Goal: Entertainment & Leisure: Consume media (video, audio)

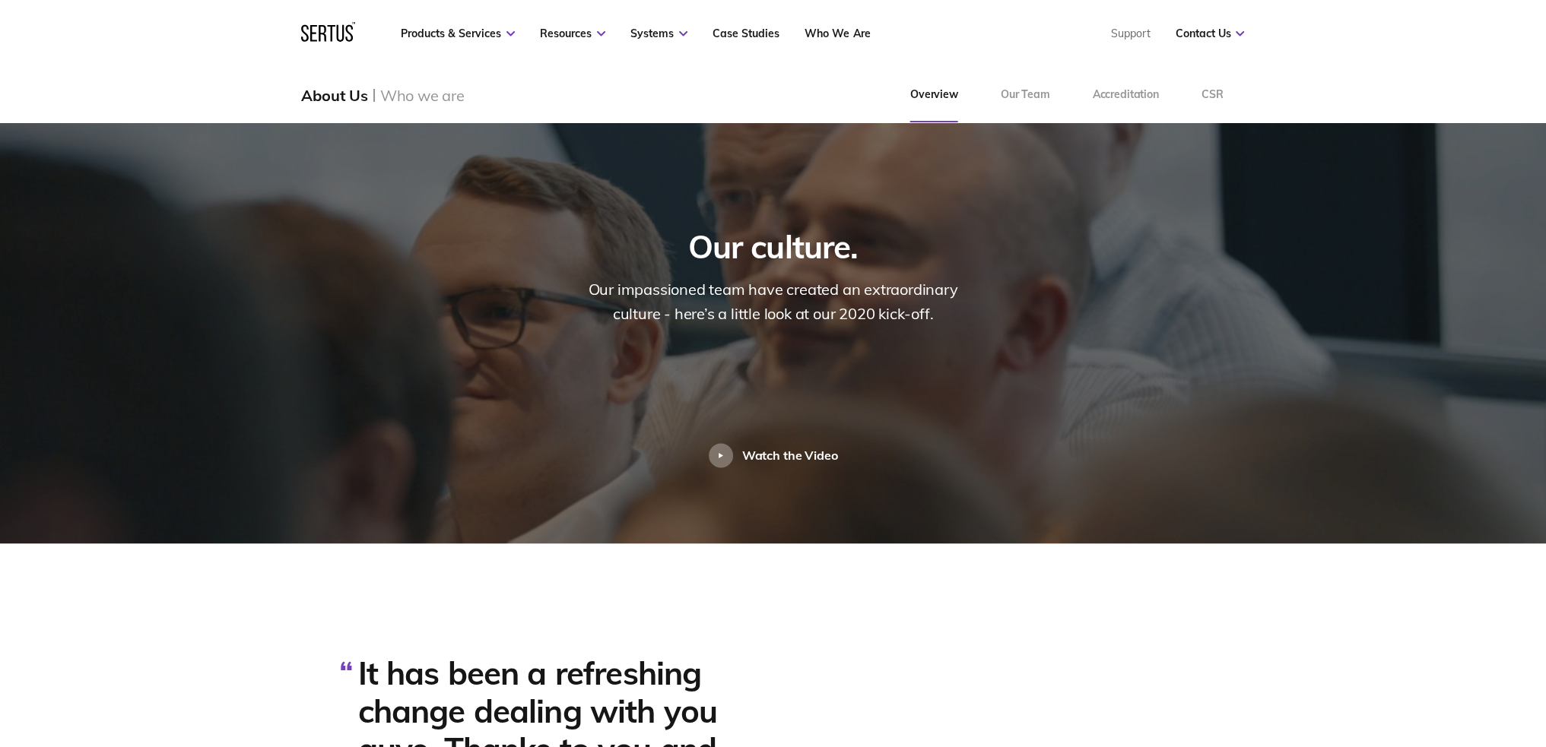
scroll to position [3345, 0]
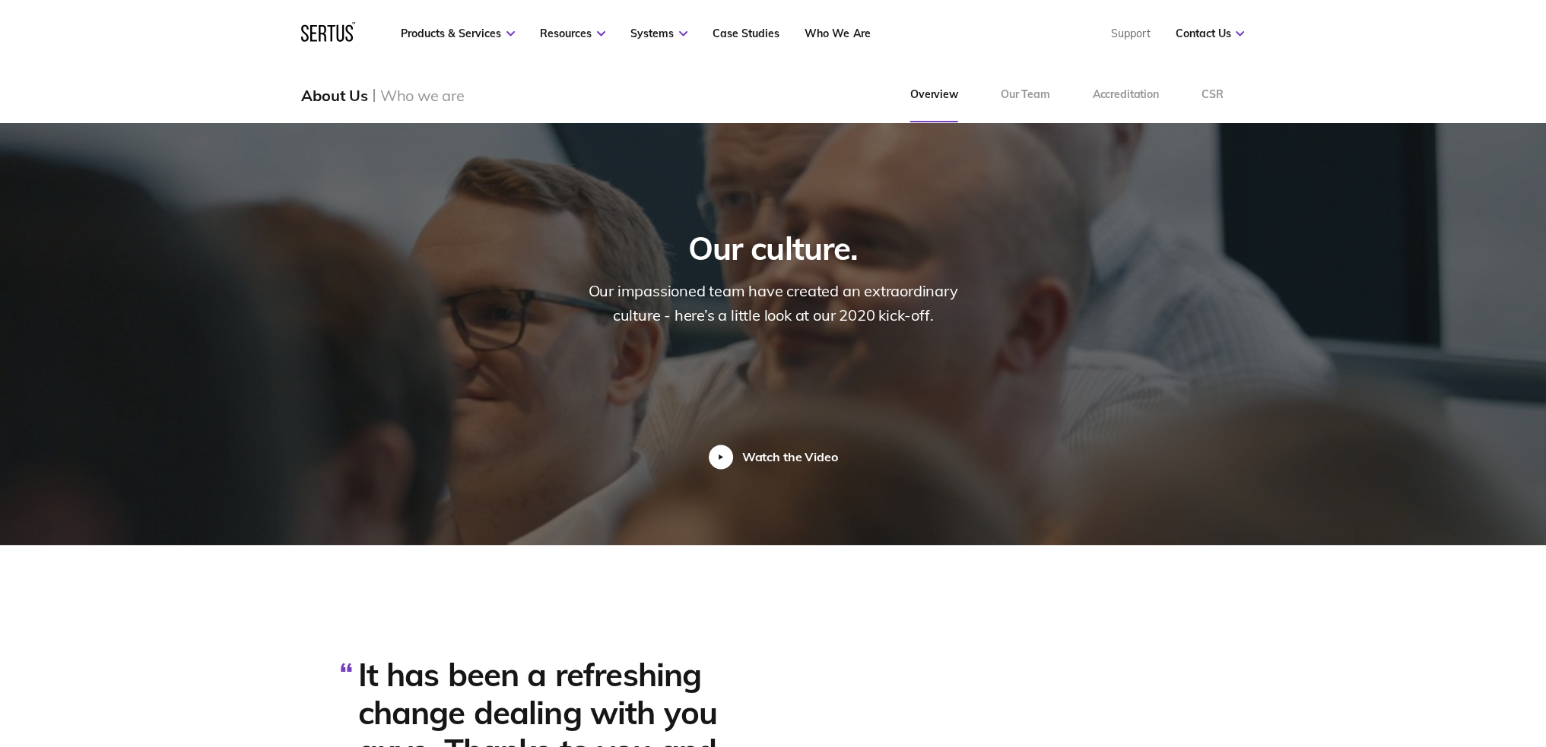
click at [779, 449] on div "Watch the Video" at bounding box center [790, 456] width 96 height 15
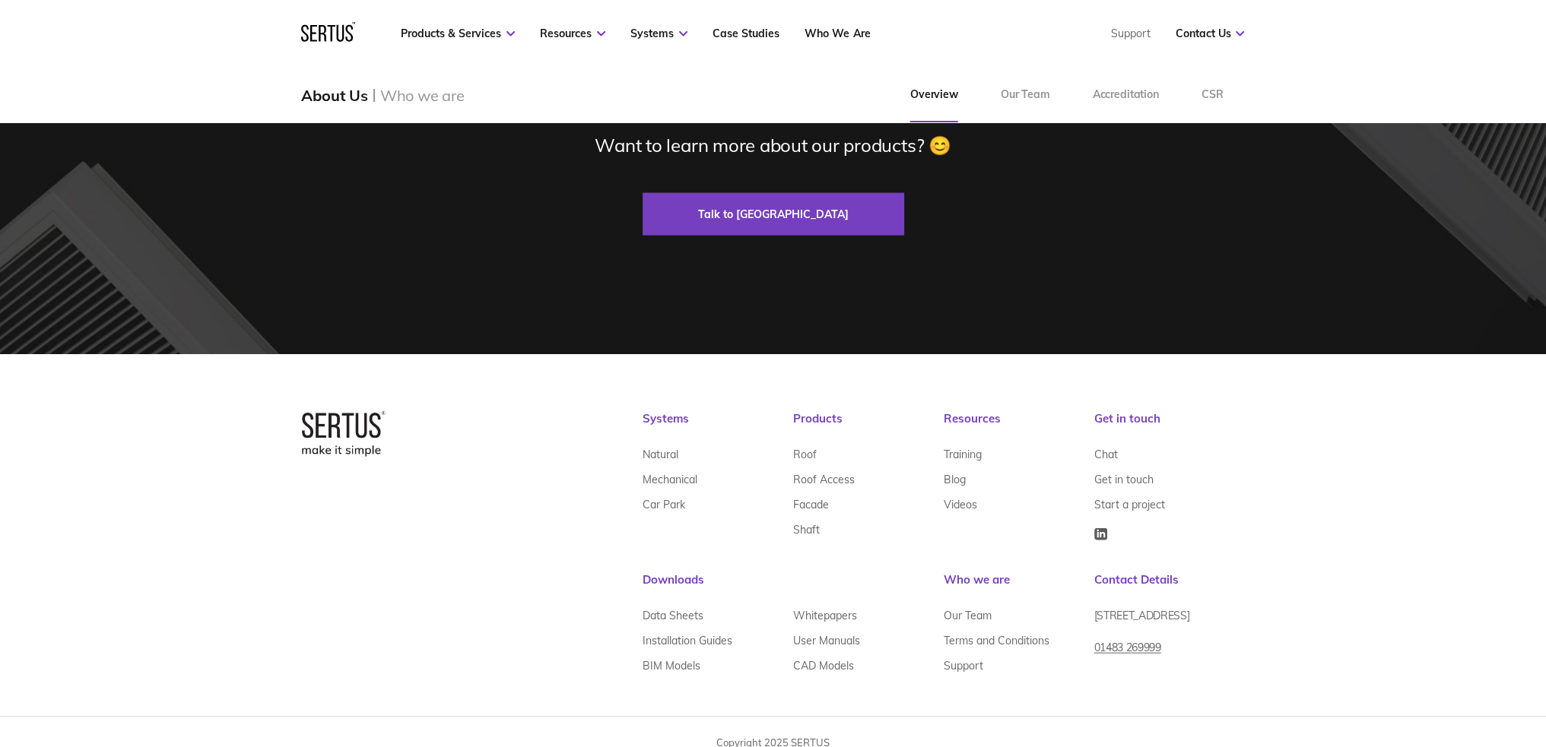
scroll to position [4804, 0]
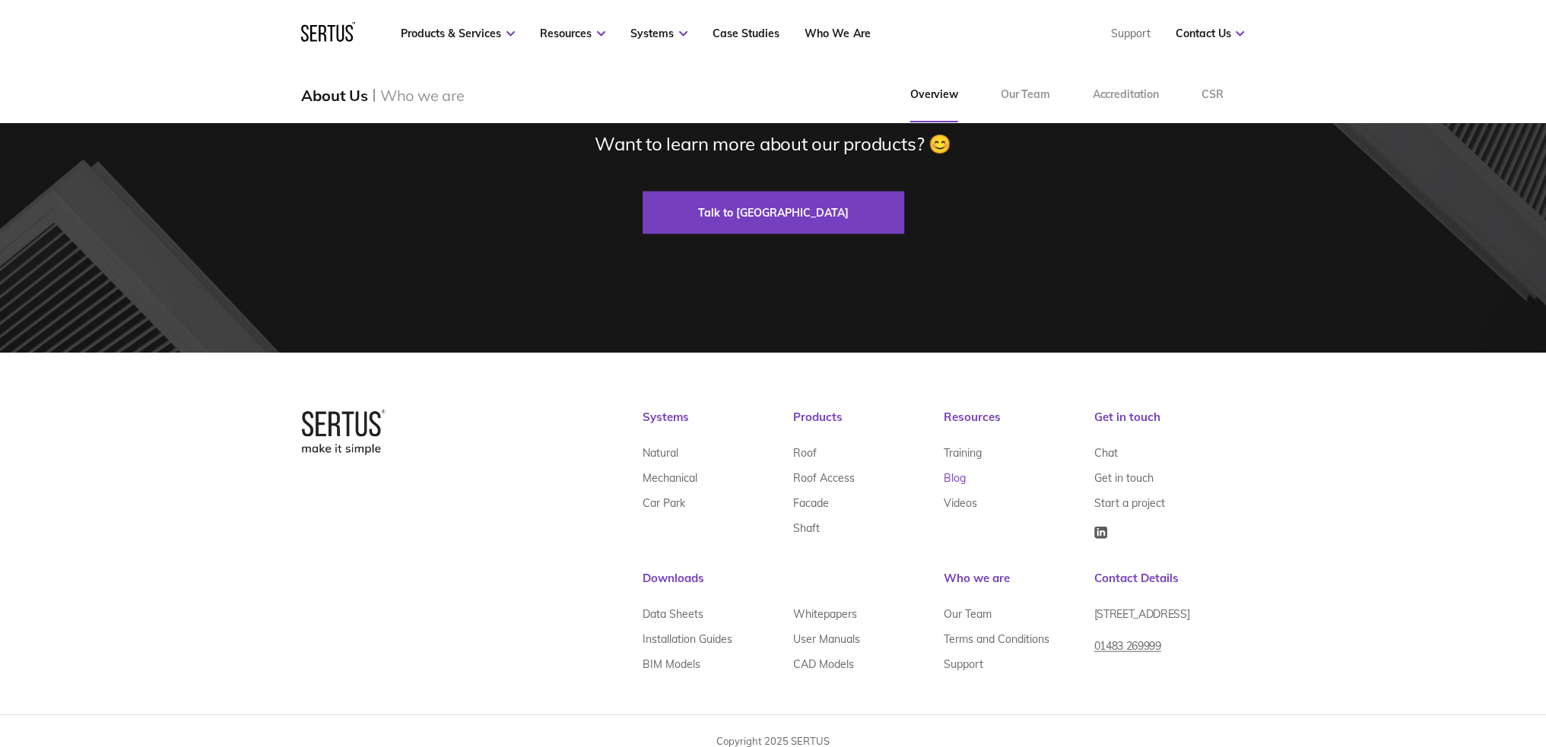
click at [955, 465] on link "Blog" at bounding box center [955, 477] width 22 height 25
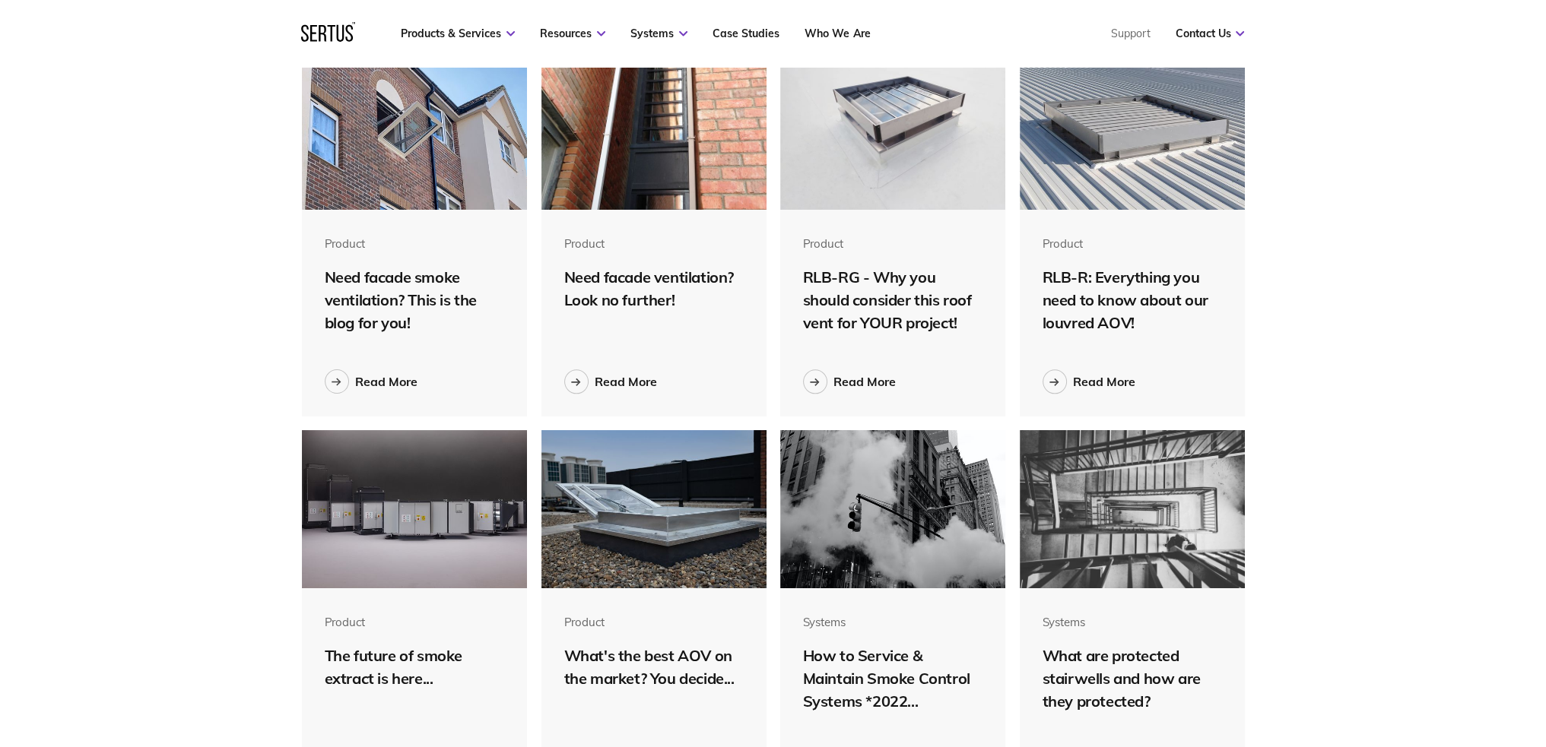
scroll to position [2311, 0]
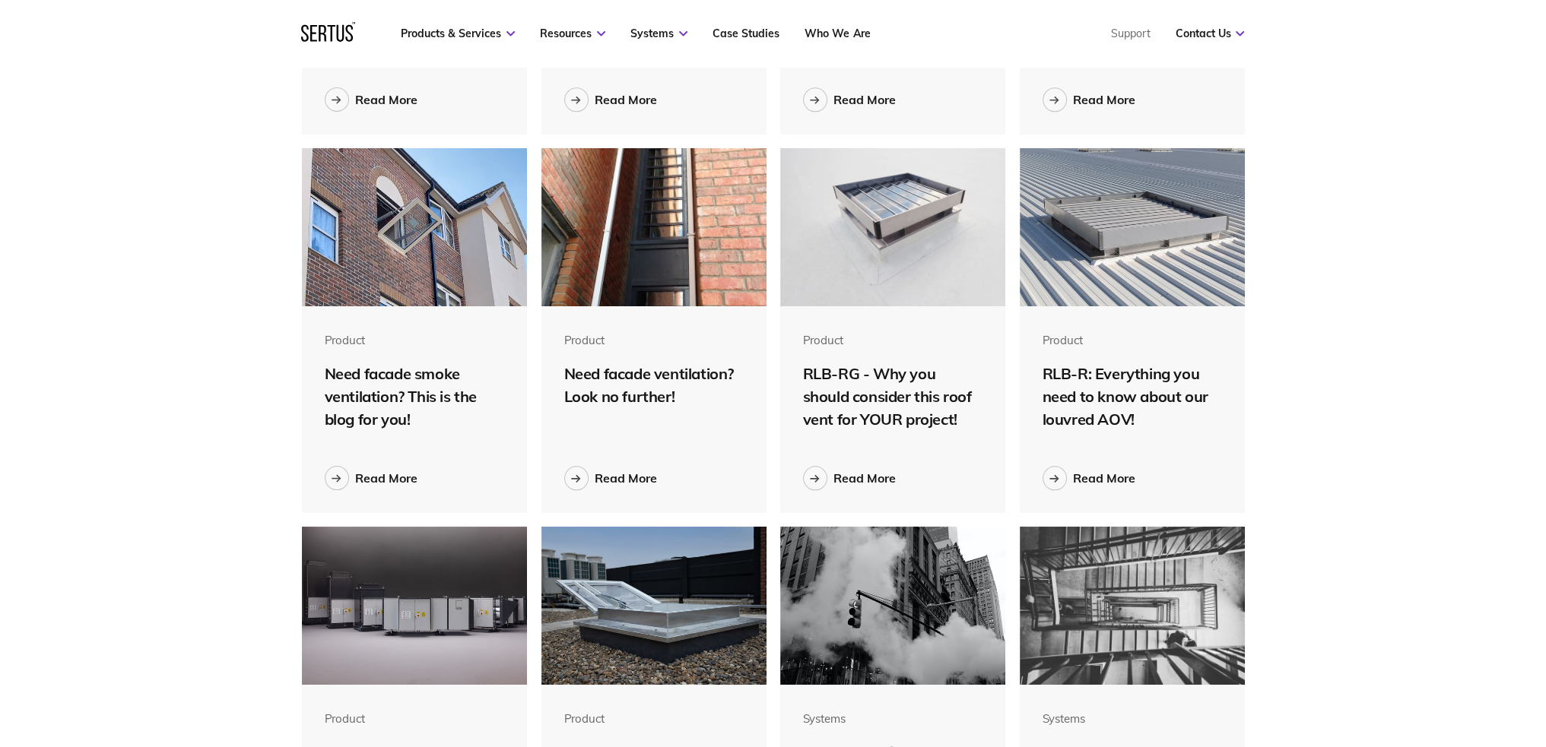
click at [426, 631] on img at bounding box center [415, 606] width 226 height 158
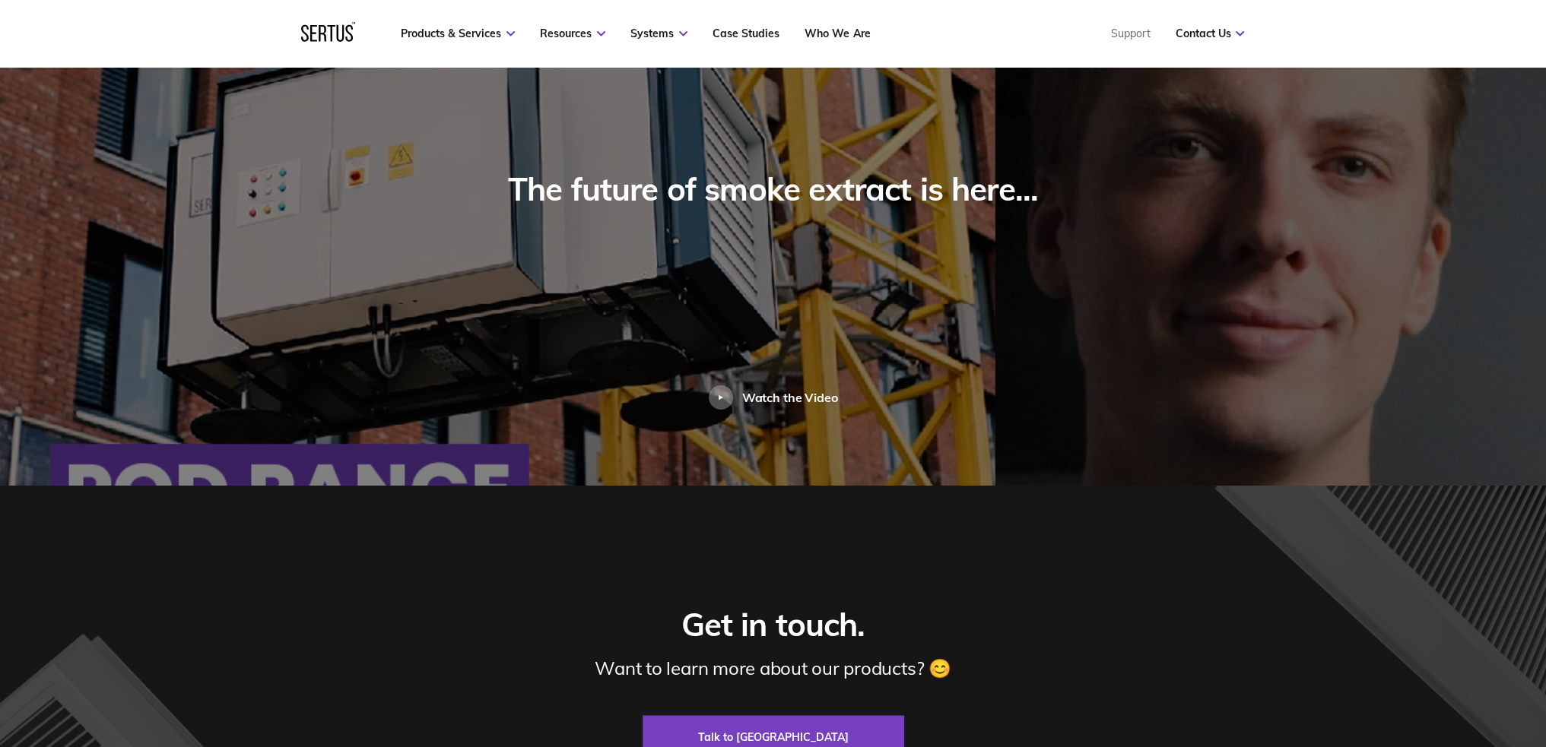
scroll to position [3422, 0]
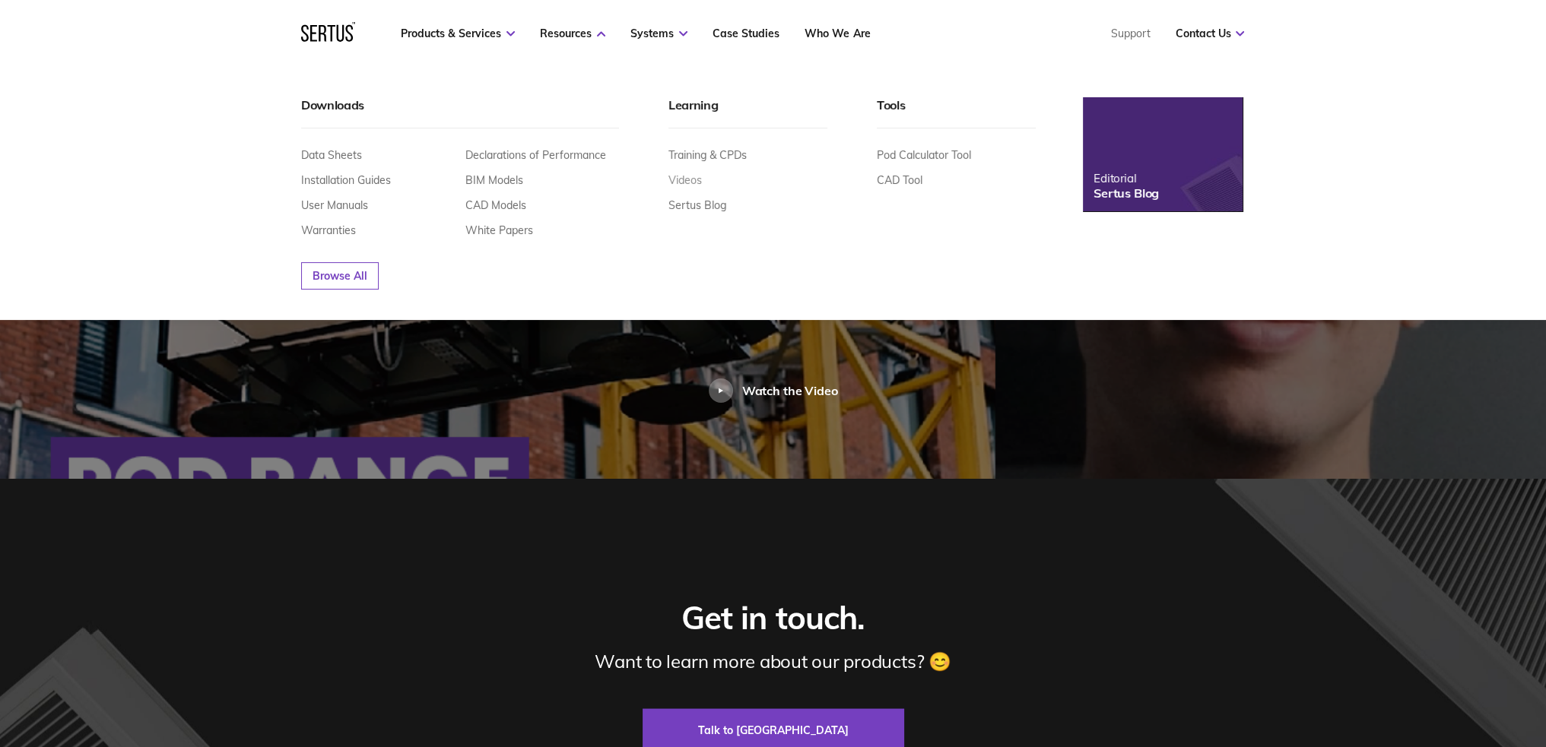
click at [690, 180] on link "Videos" at bounding box center [684, 180] width 33 height 14
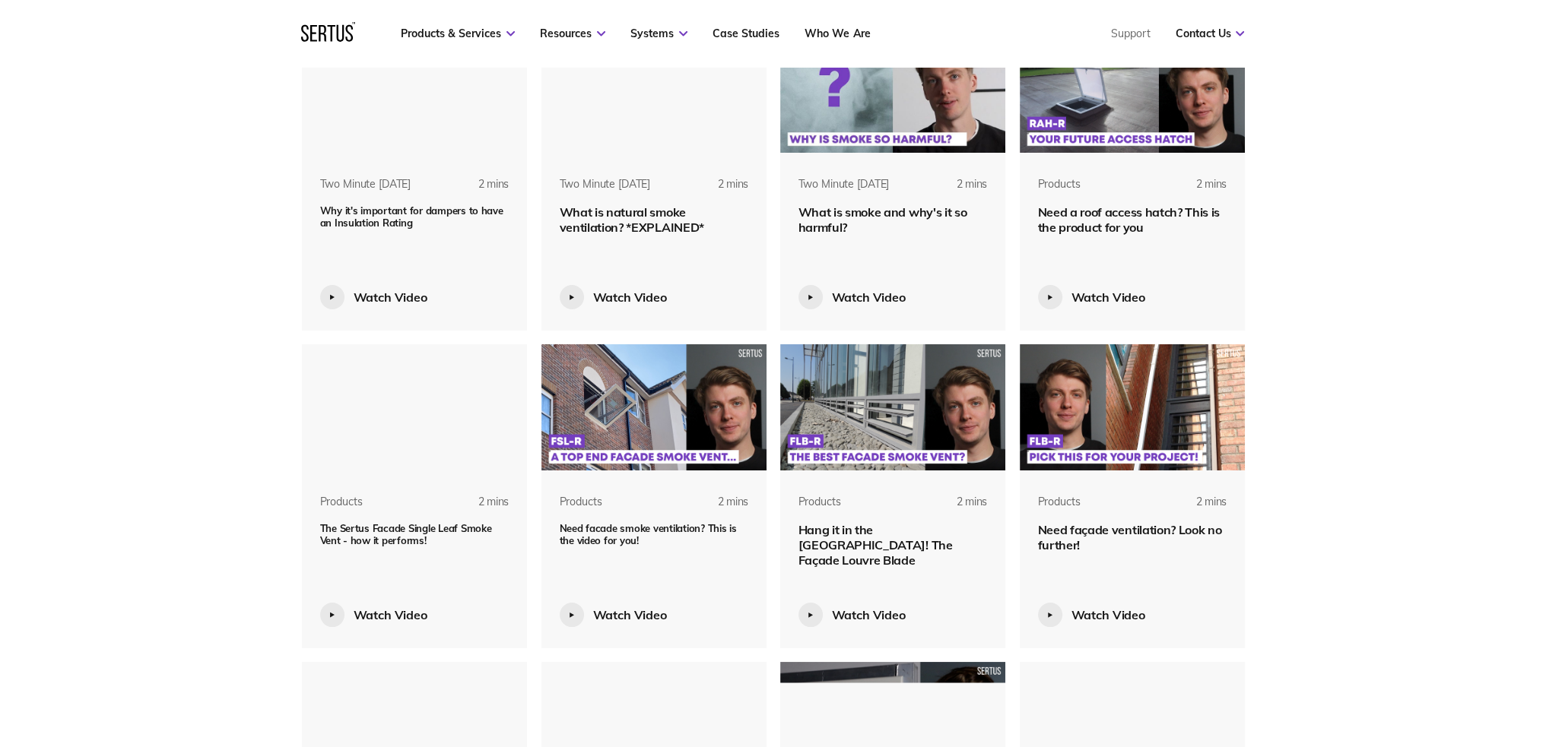
scroll to position [1749, 0]
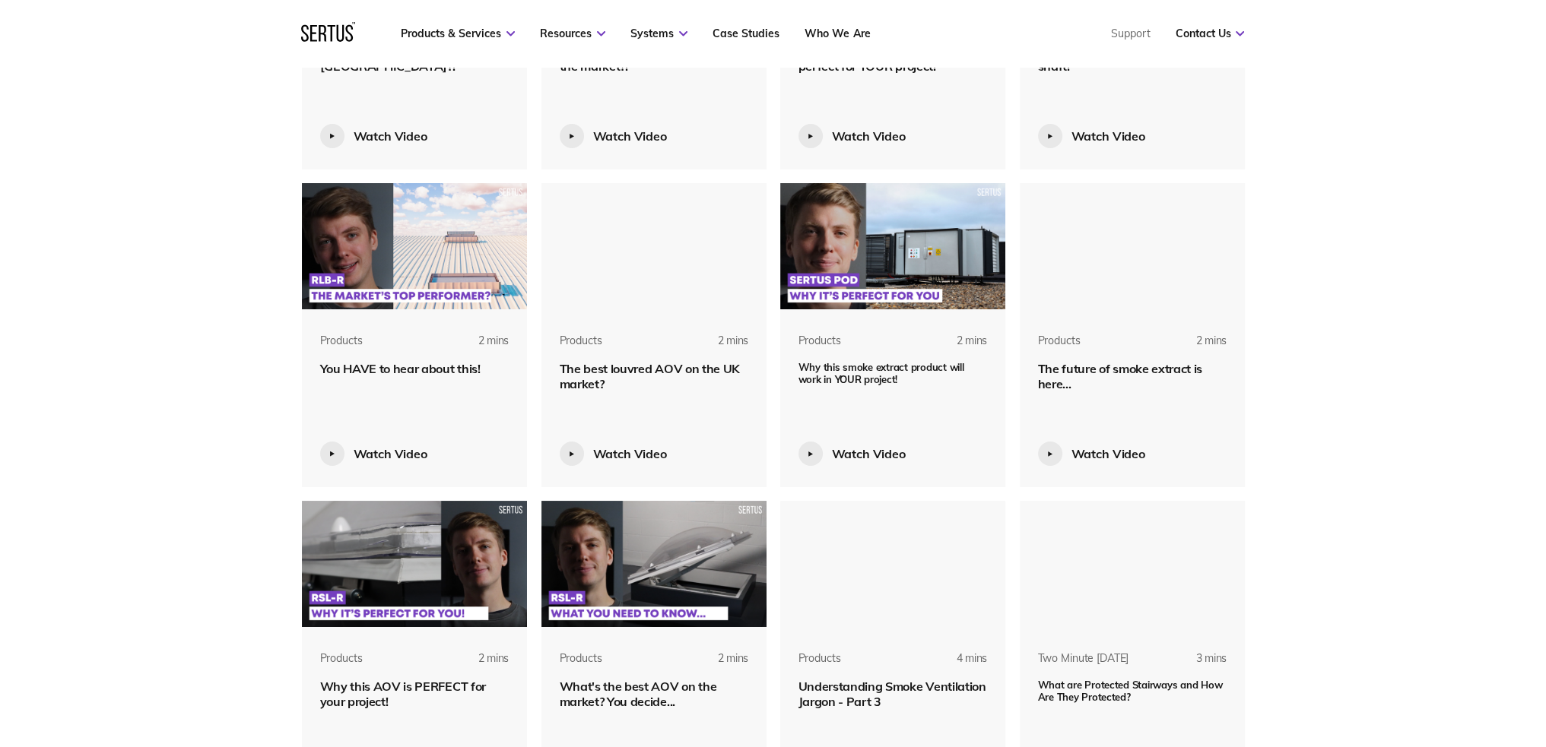
scroll to position [2965, 0]
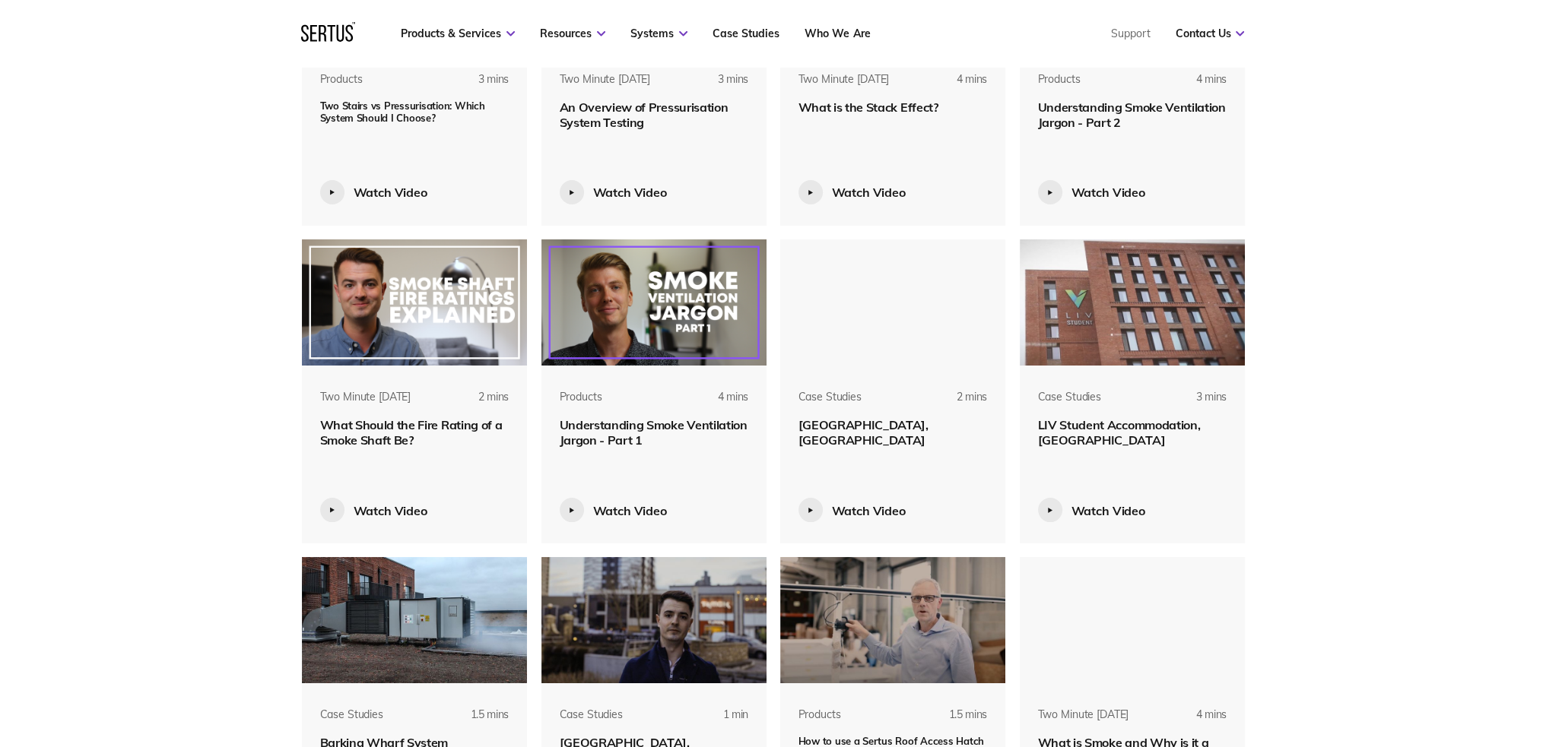
scroll to position [3422, 0]
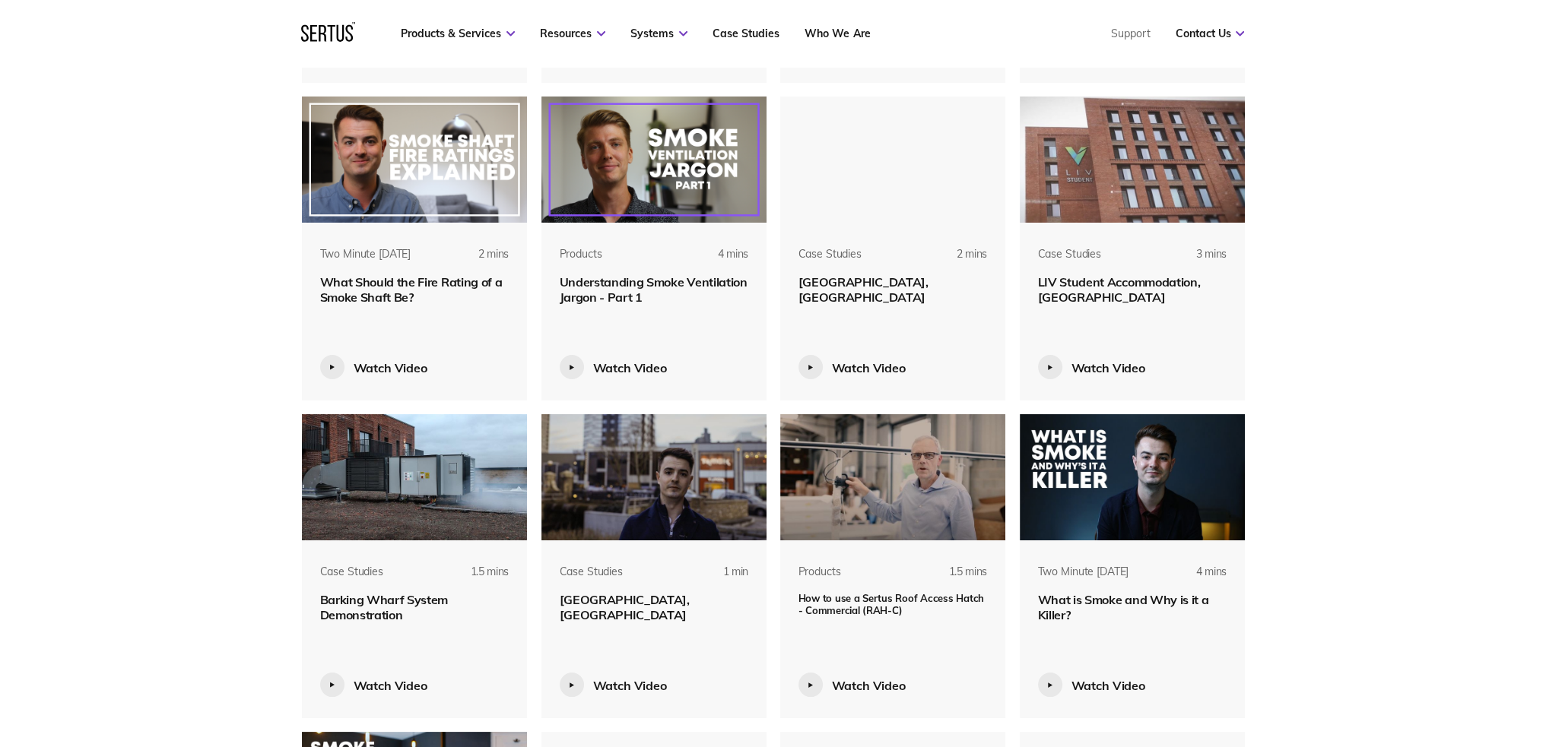
scroll to position [3878, 0]
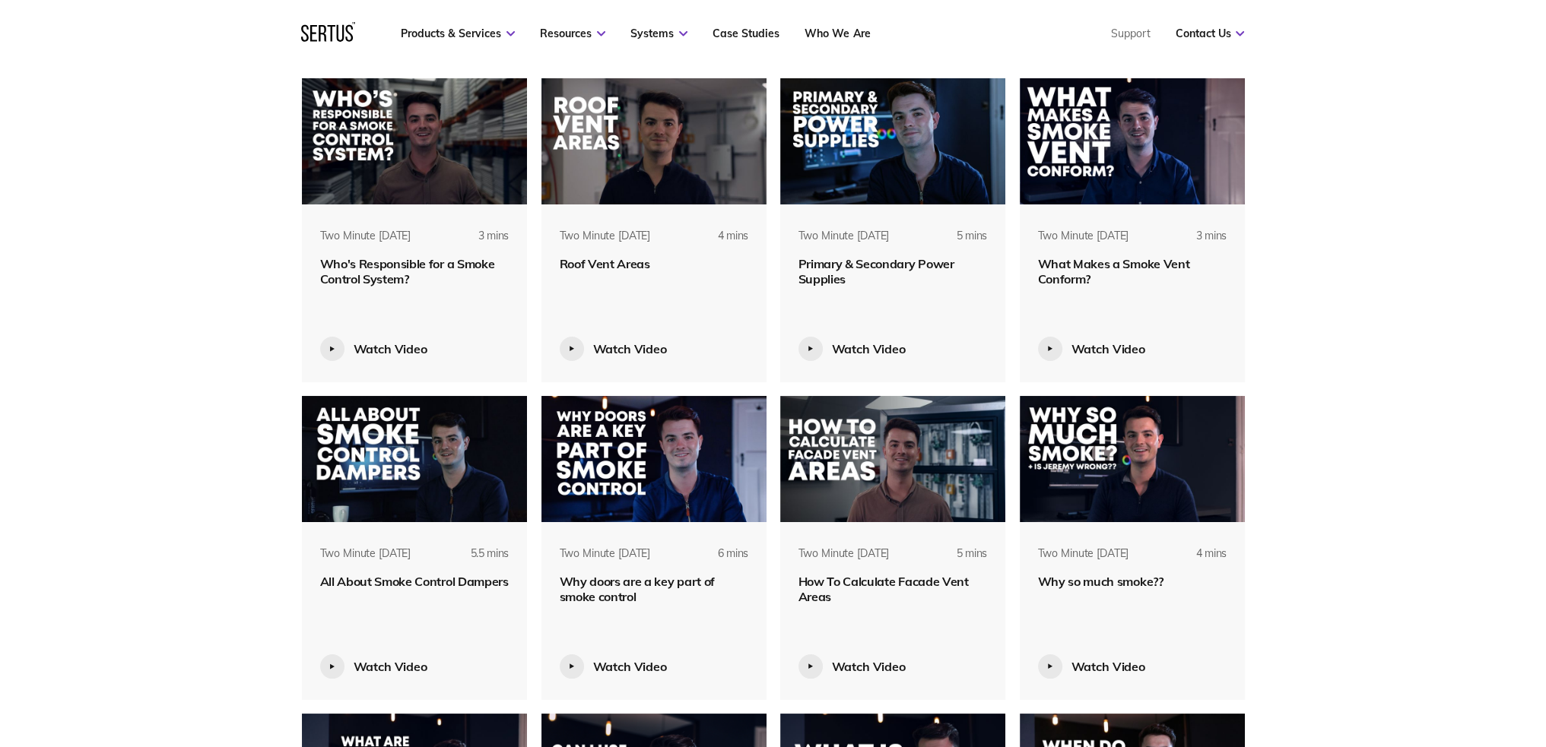
scroll to position [4486, 0]
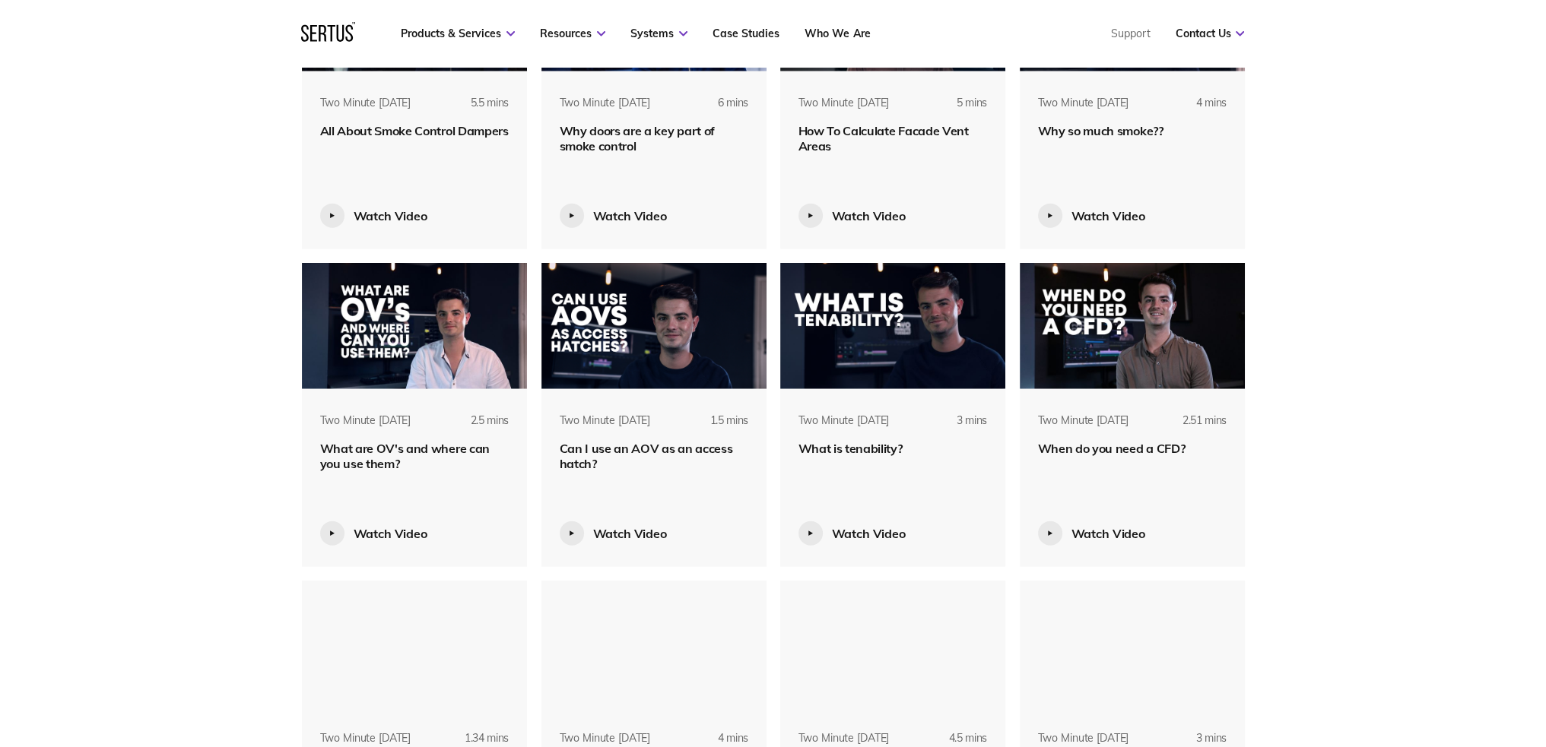
scroll to position [5094, 0]
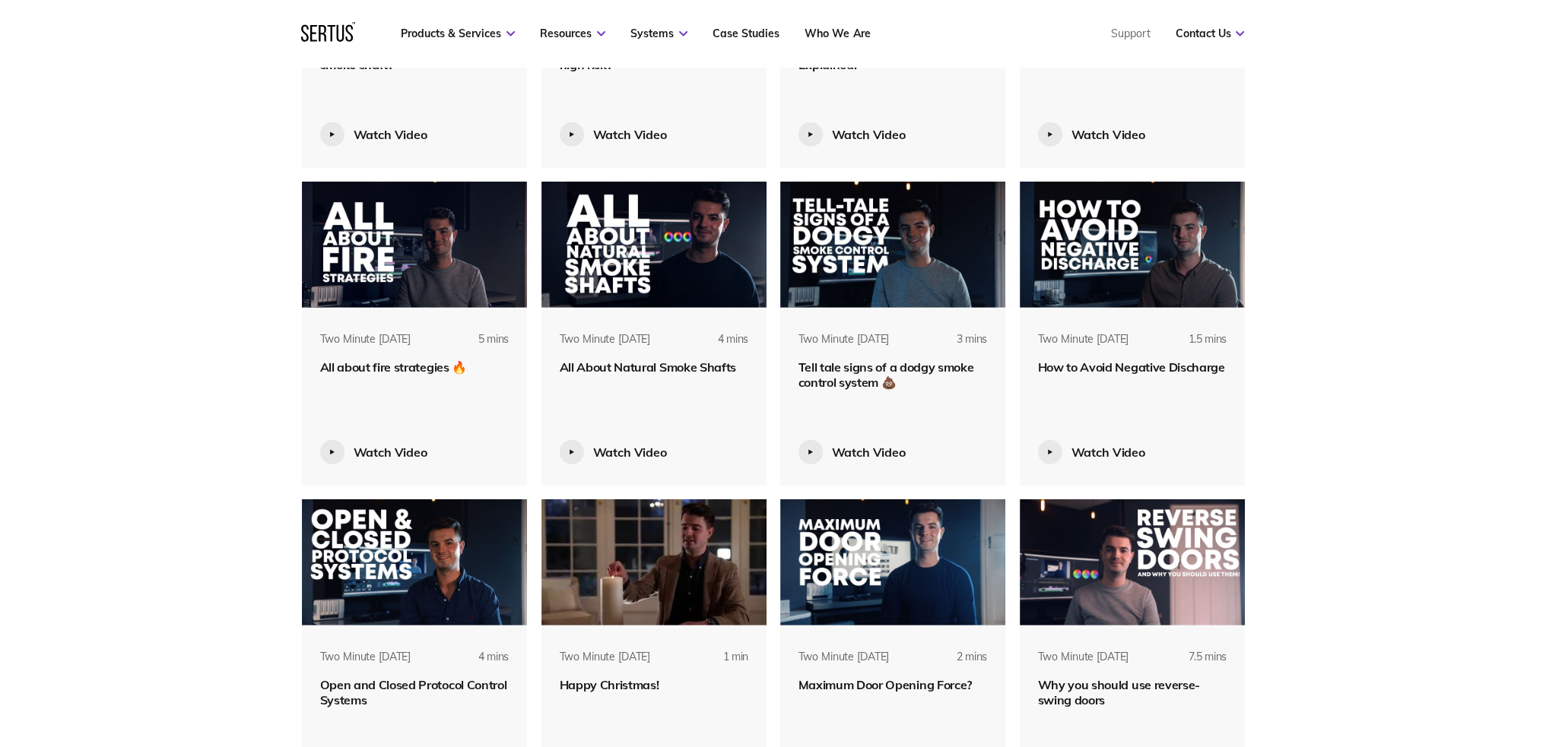
scroll to position [6387, 0]
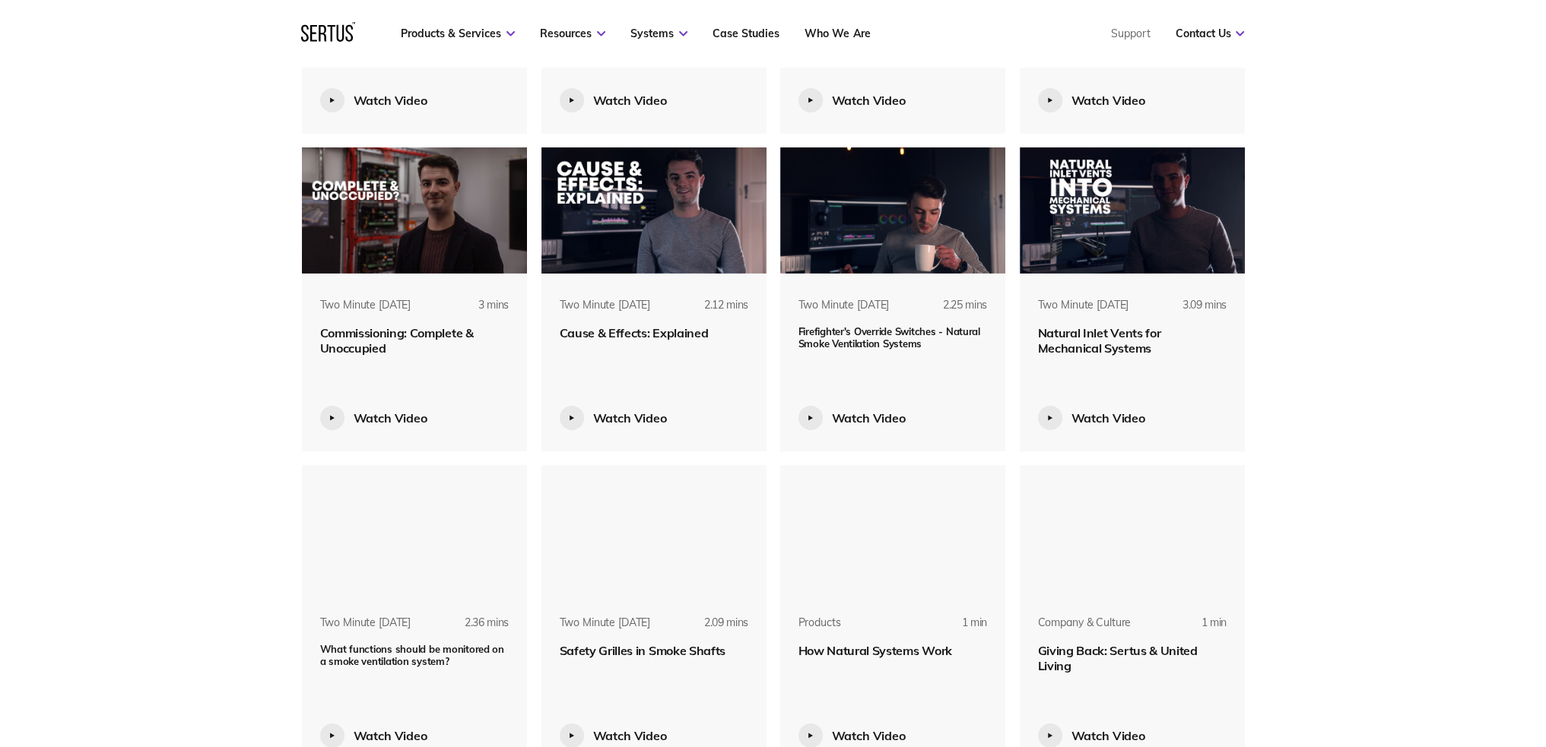
scroll to position [6691, 0]
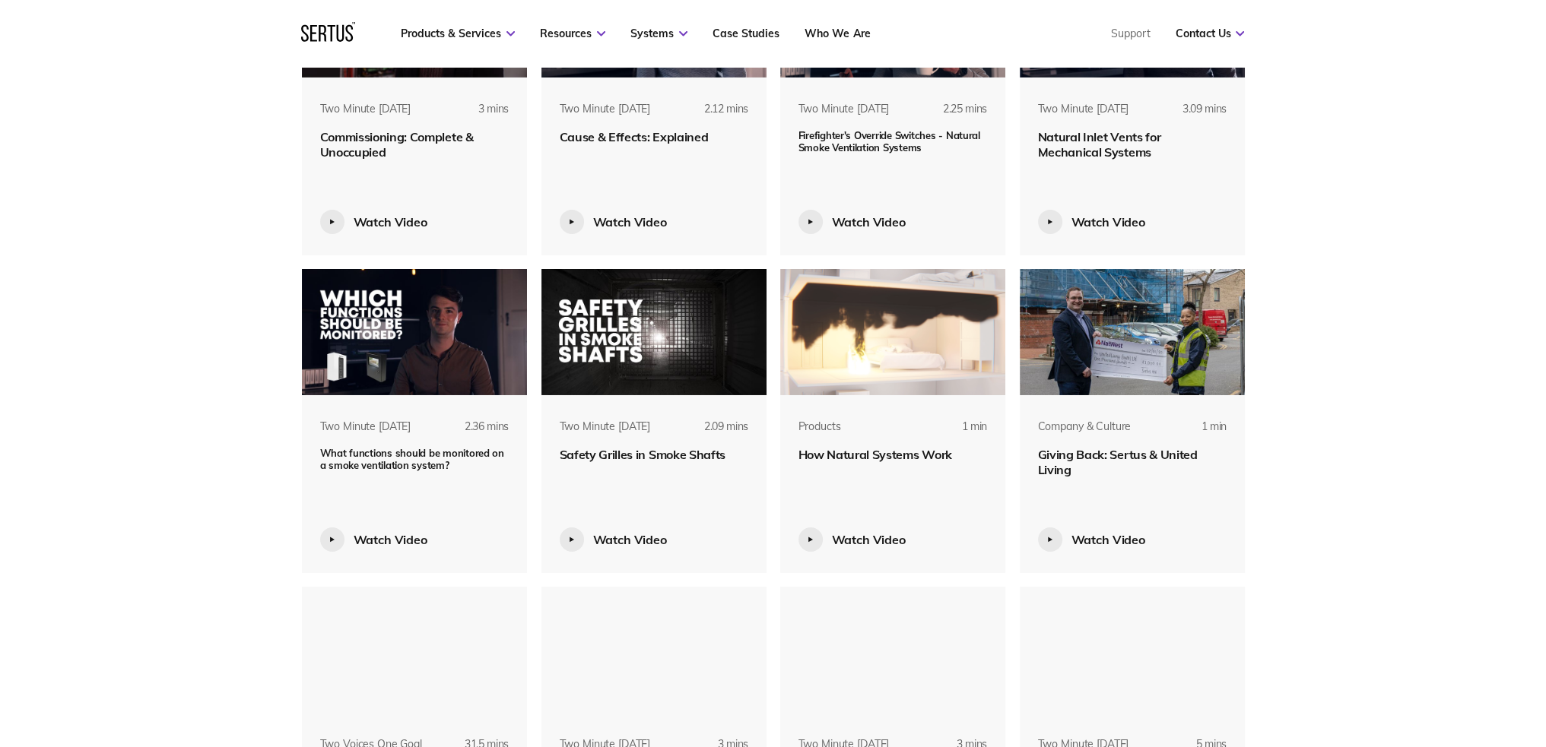
scroll to position [6919, 0]
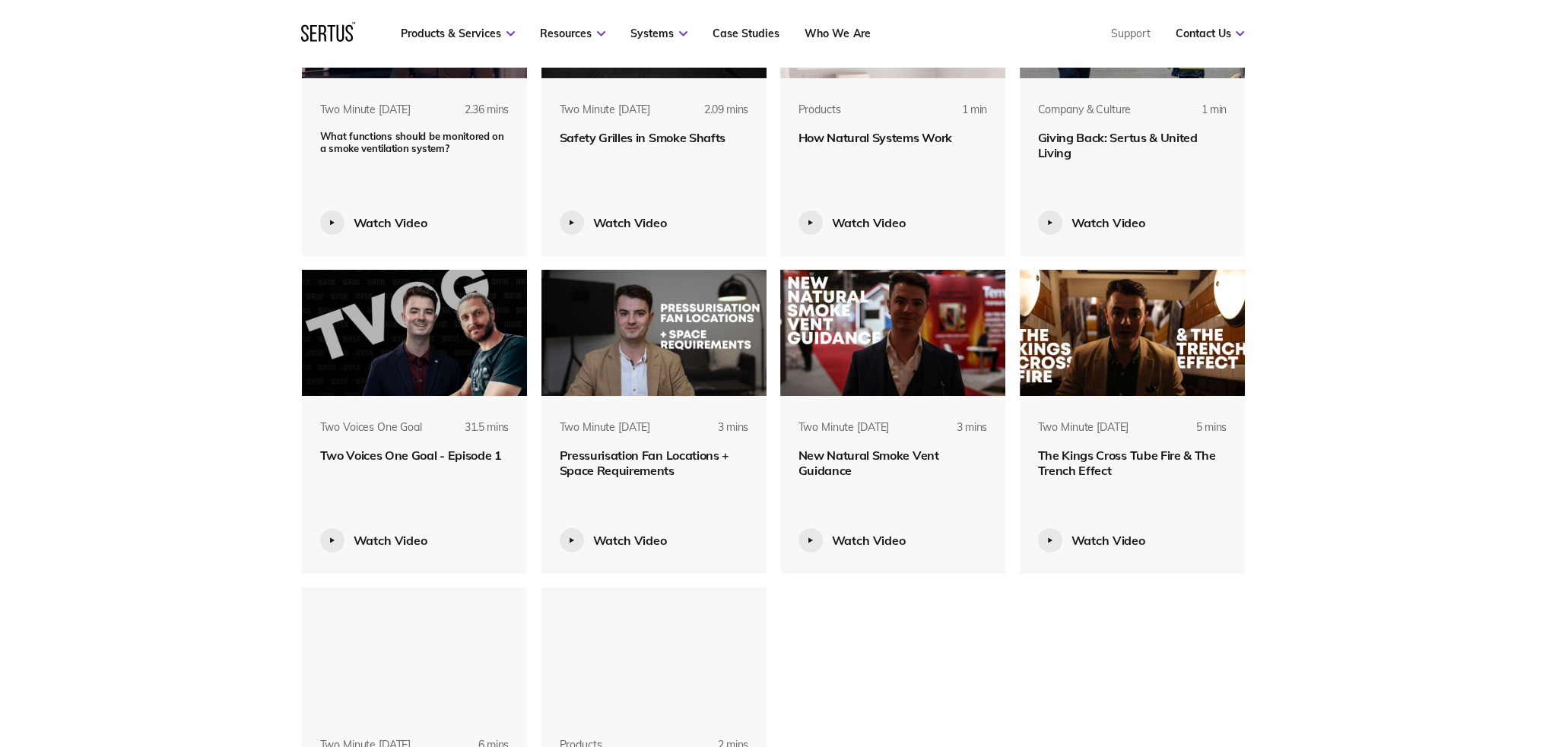
scroll to position [7223, 0]
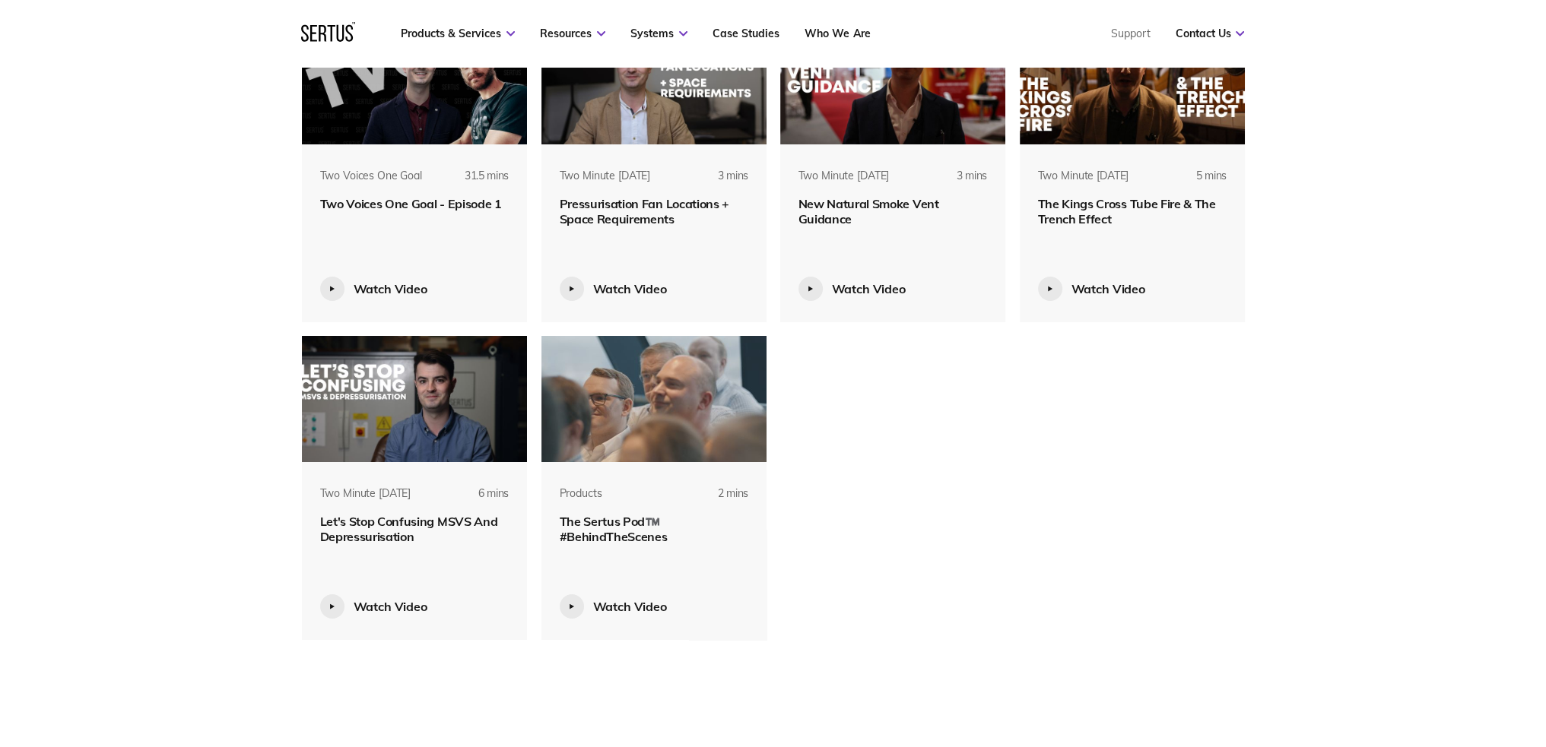
scroll to position [7451, 0]
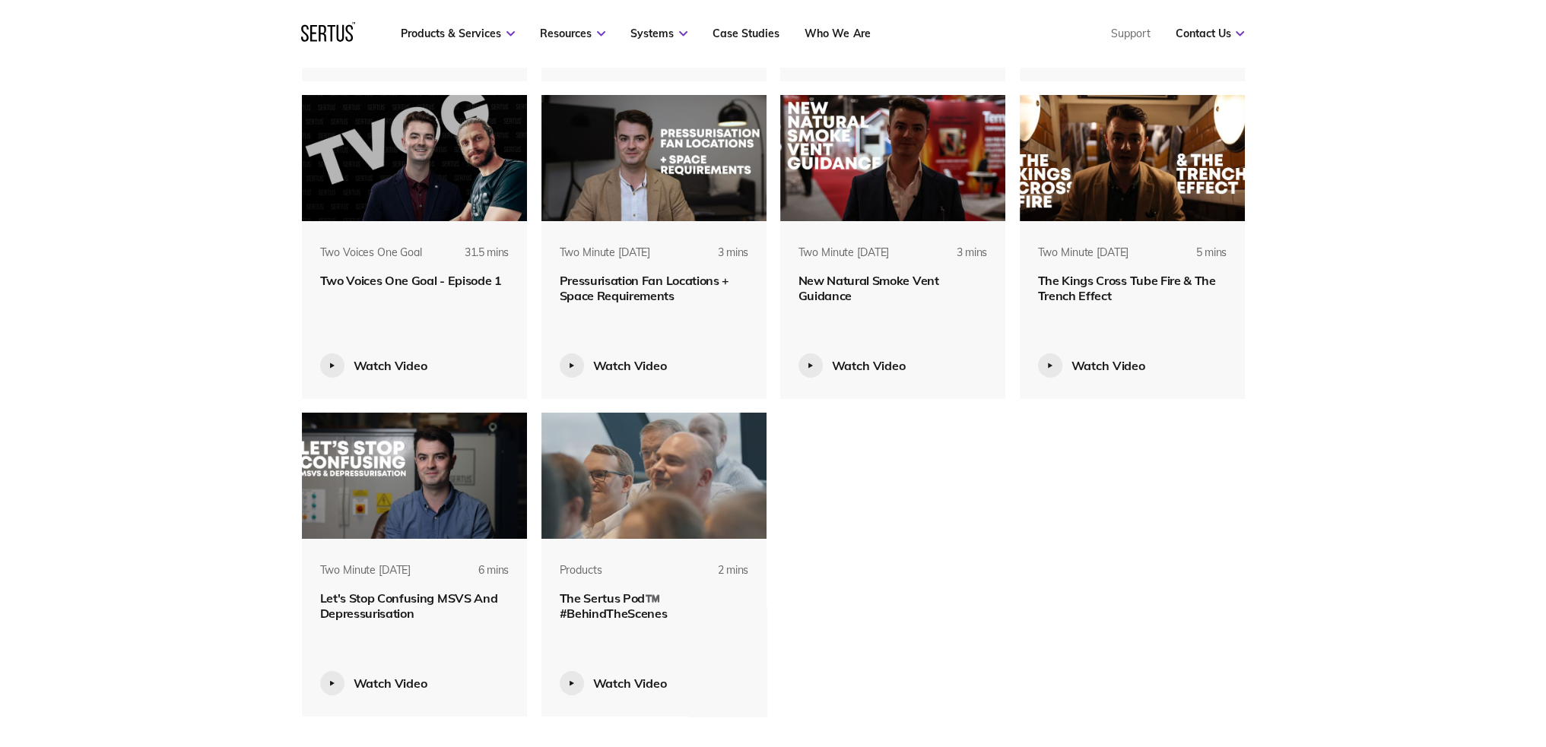
scroll to position [7299, 0]
